Goal: Entertainment & Leisure: Consume media (video, audio)

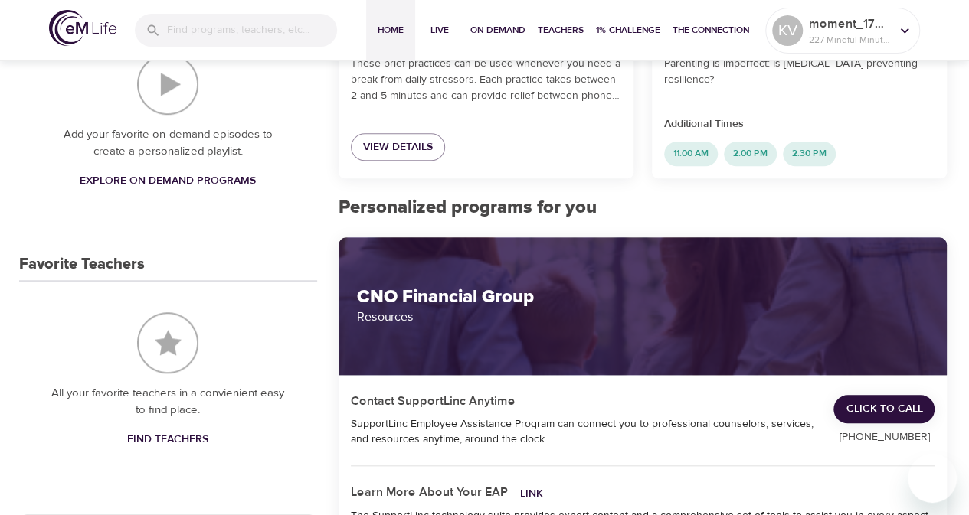
scroll to position [689, 0]
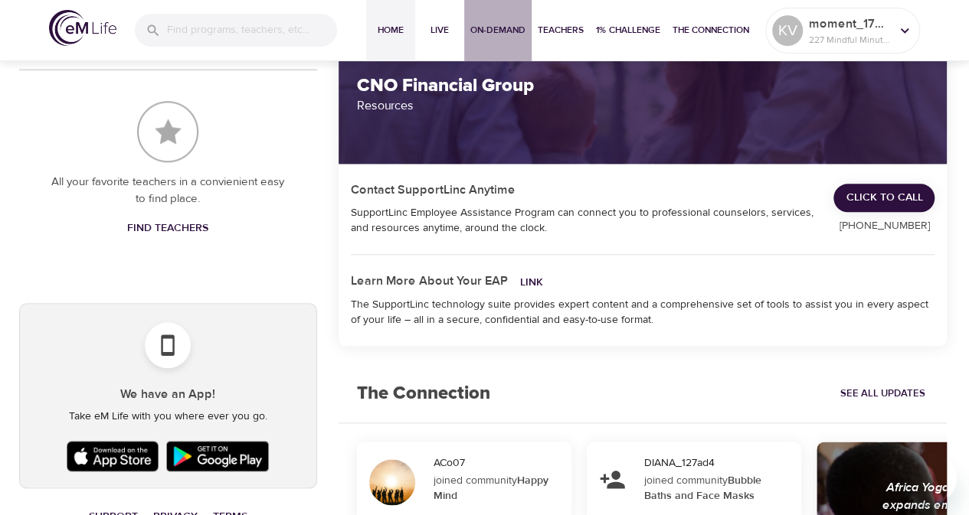
click at [496, 27] on span "On-Demand" at bounding box center [497, 30] width 55 height 16
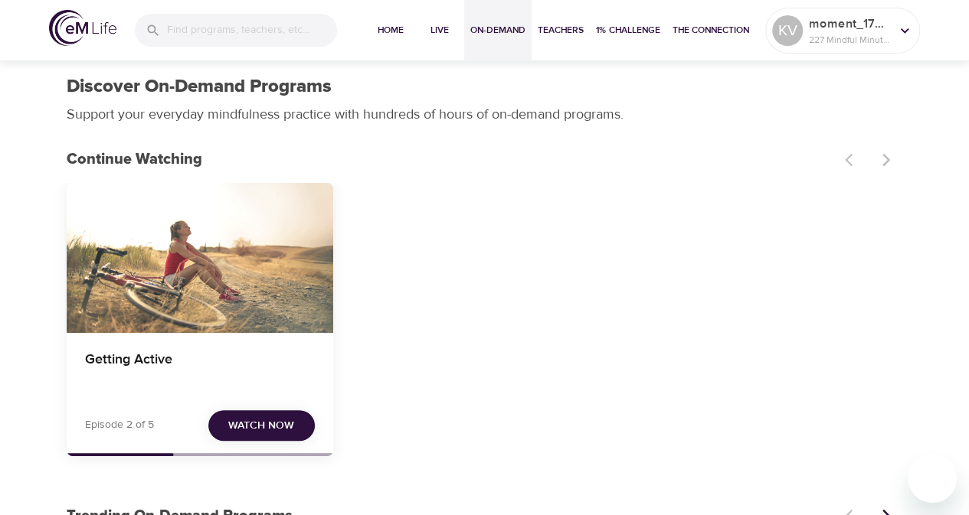
click at [284, 433] on span "Watch Now" at bounding box center [261, 426] width 66 height 19
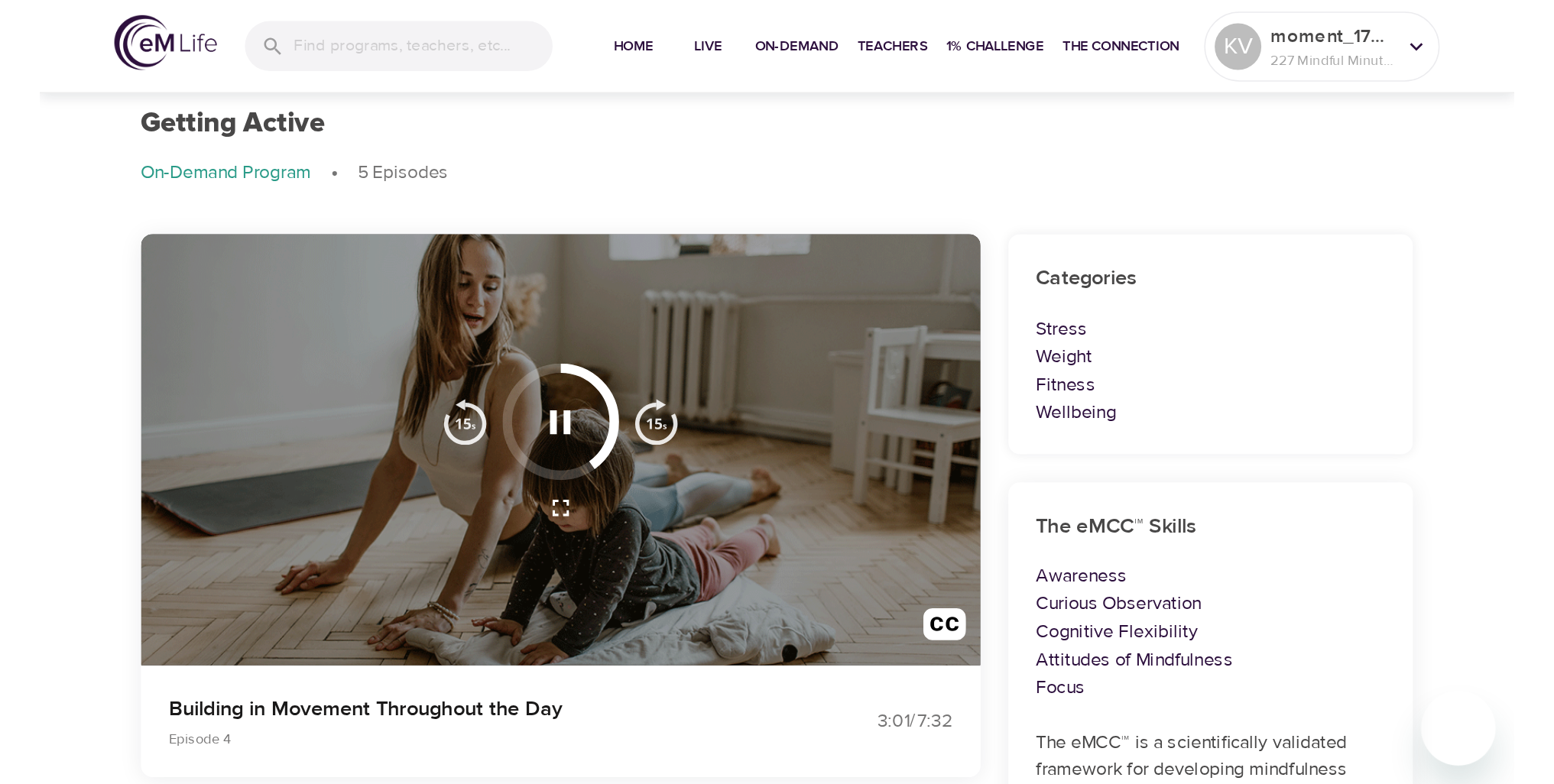
scroll to position [77, 0]
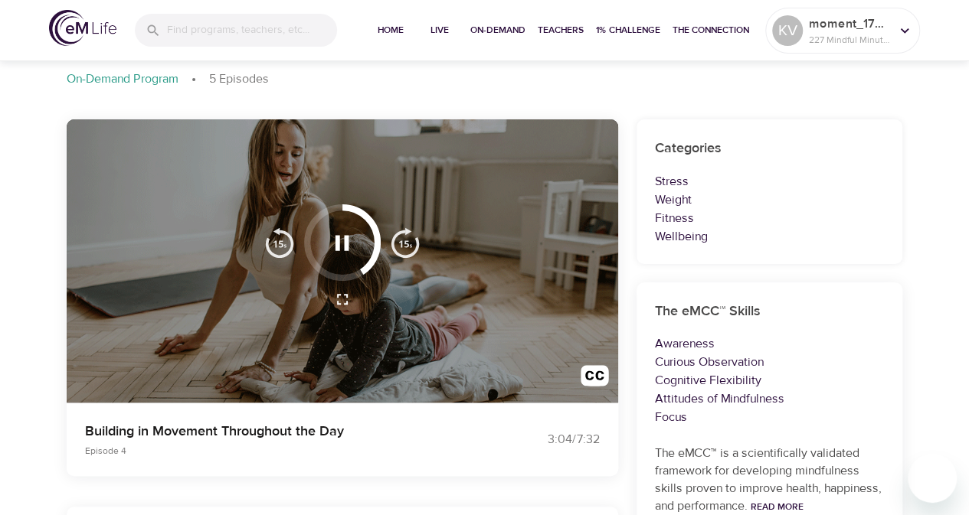
click at [959, 110] on div at bounding box center [960, 257] width 15 height 515
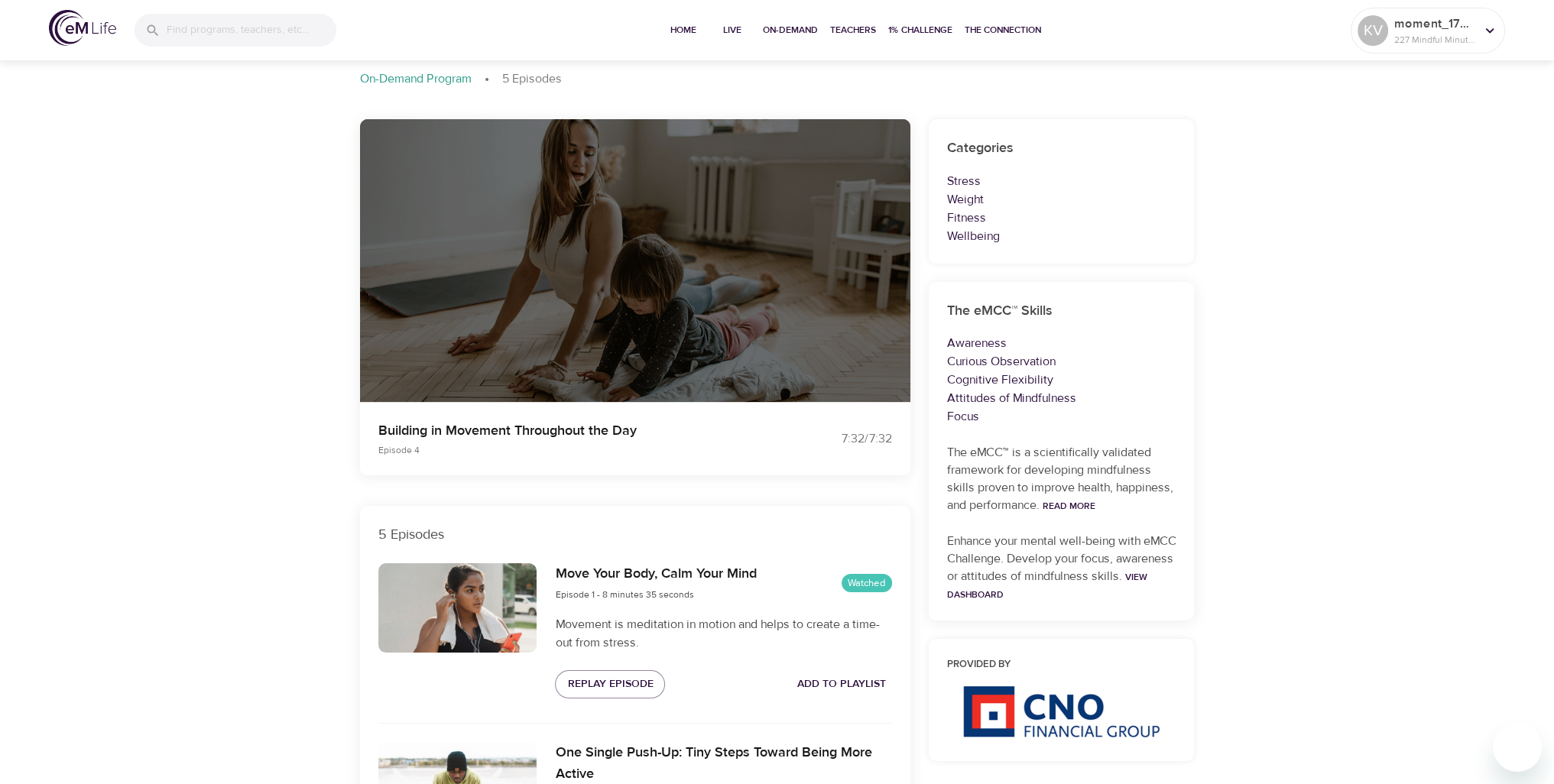
drag, startPoint x: 342, startPoint y: 351, endPoint x: 346, endPoint y: 358, distance: 8.1
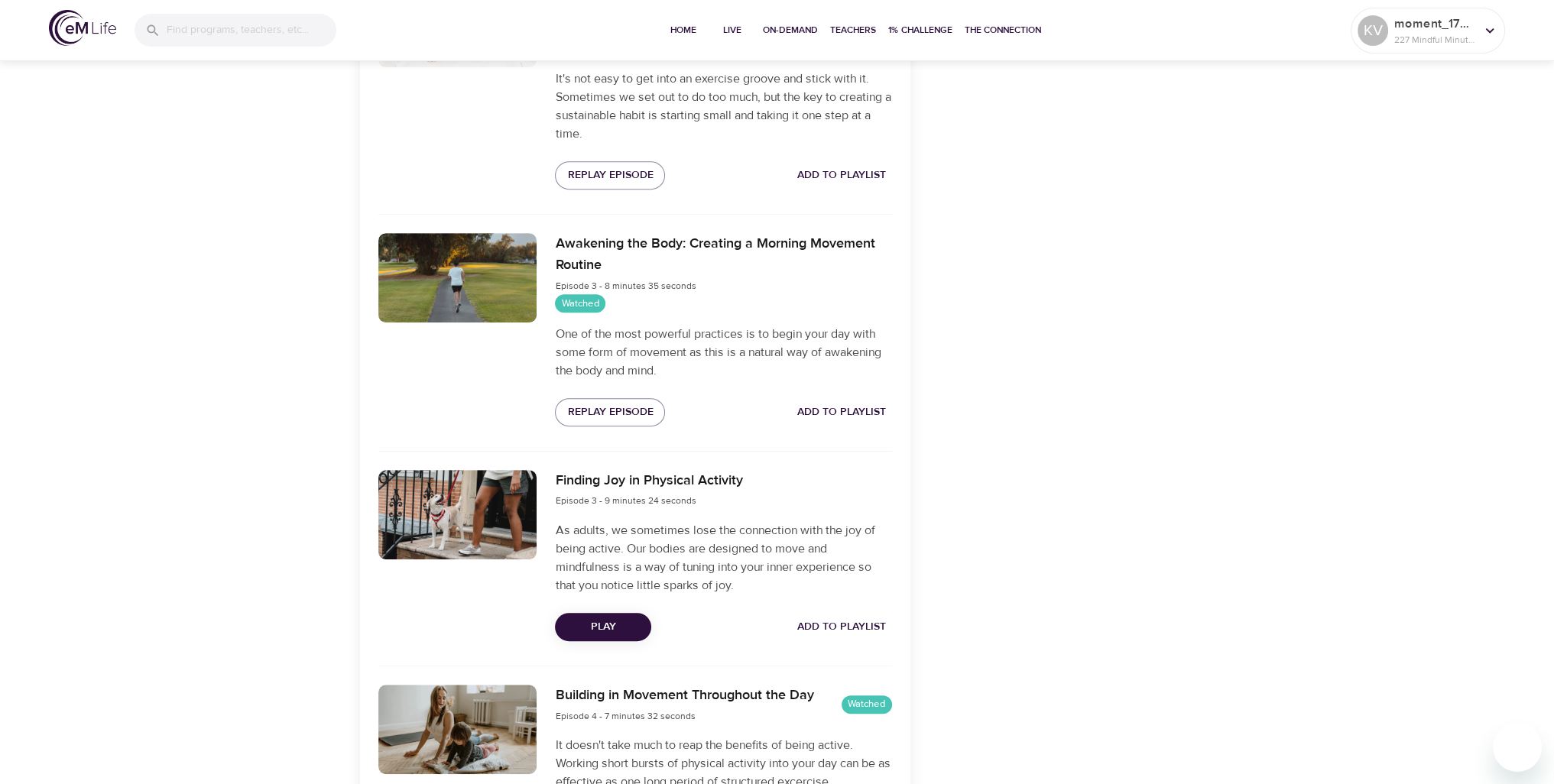
scroll to position [988, 0]
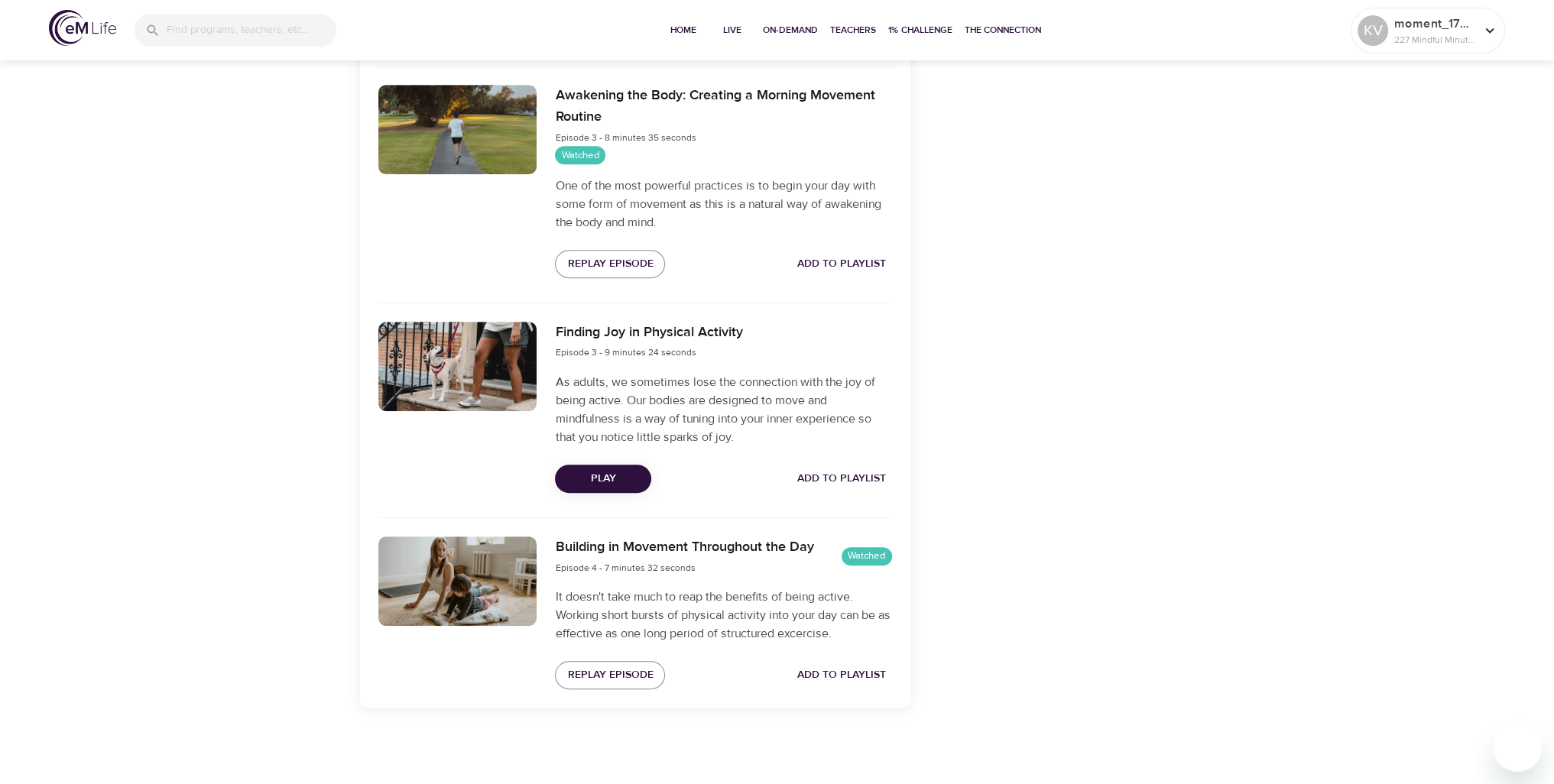
click at [621, 482] on span "Play" at bounding box center [603, 478] width 72 height 19
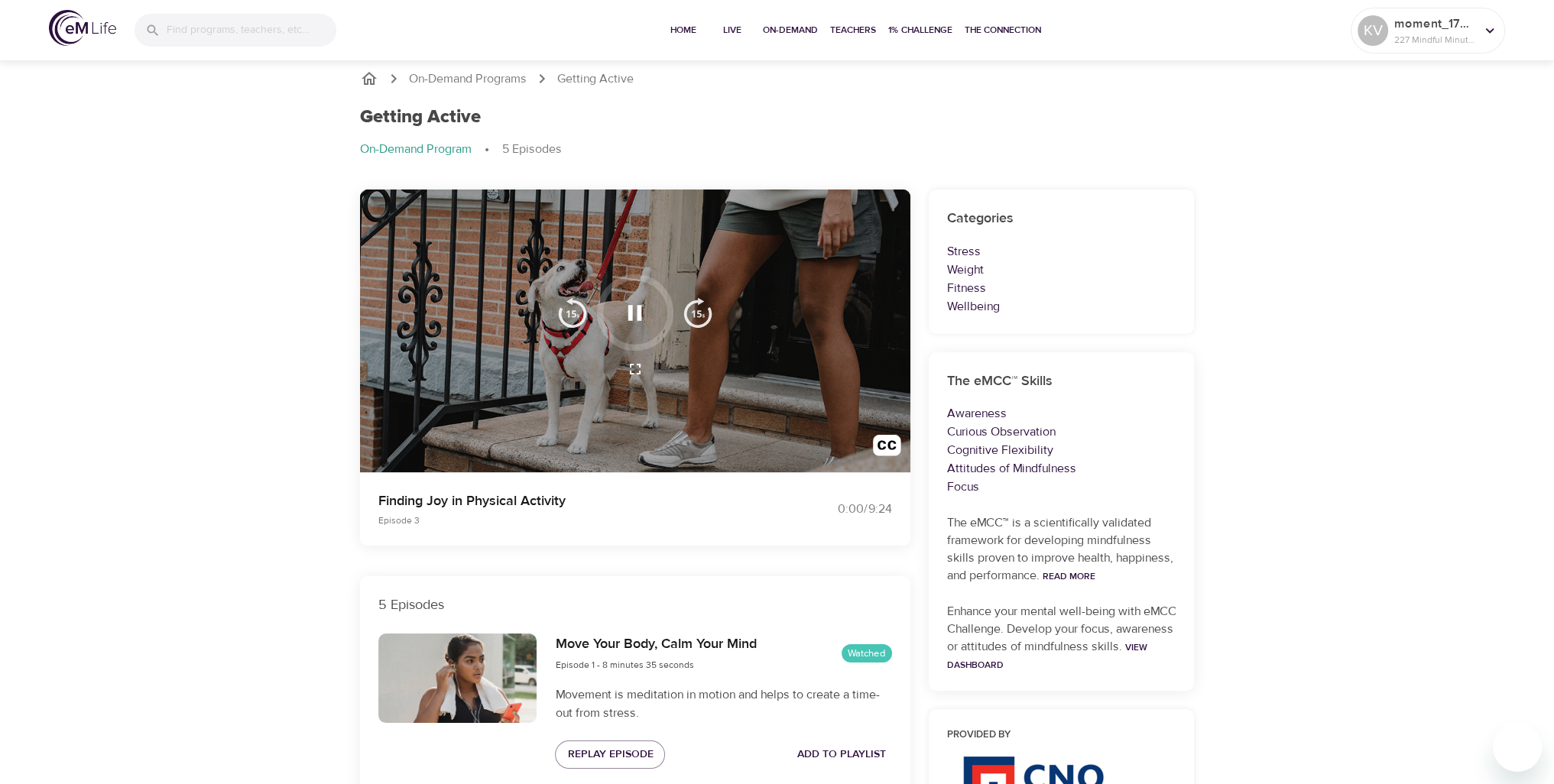
scroll to position [0, 0]
